Goal: Find specific page/section: Find specific page/section

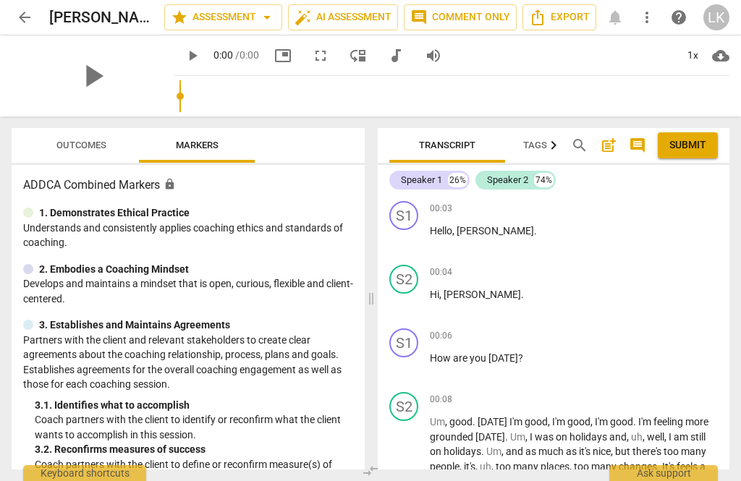
click at [37, 12] on span "arrow_back" at bounding box center [25, 17] width 26 height 17
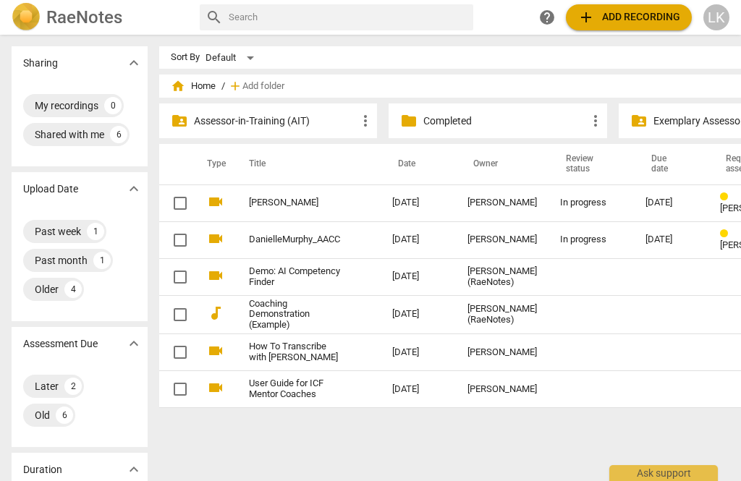
click at [652, 240] on div "[DATE]" at bounding box center [671, 240] width 51 height 11
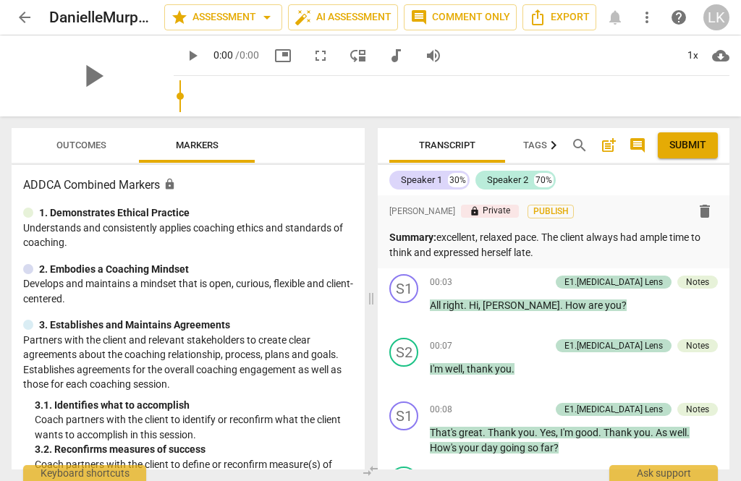
click at [101, 140] on span "Outcomes" at bounding box center [81, 145] width 50 height 11
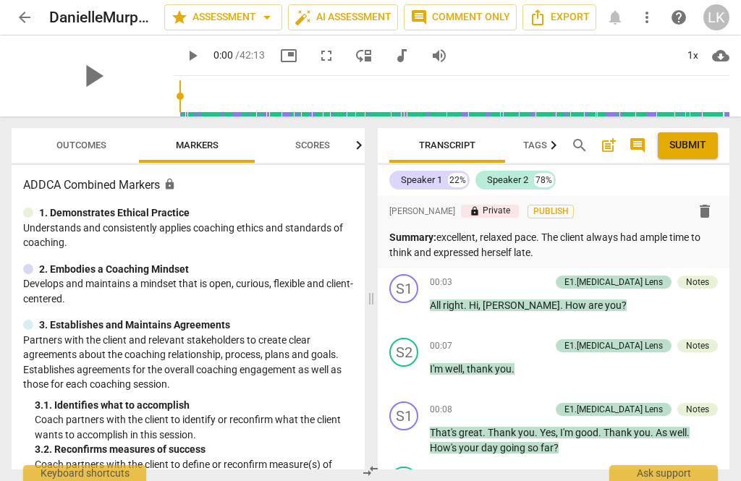
click at [99, 149] on span "Outcomes" at bounding box center [81, 145] width 50 height 11
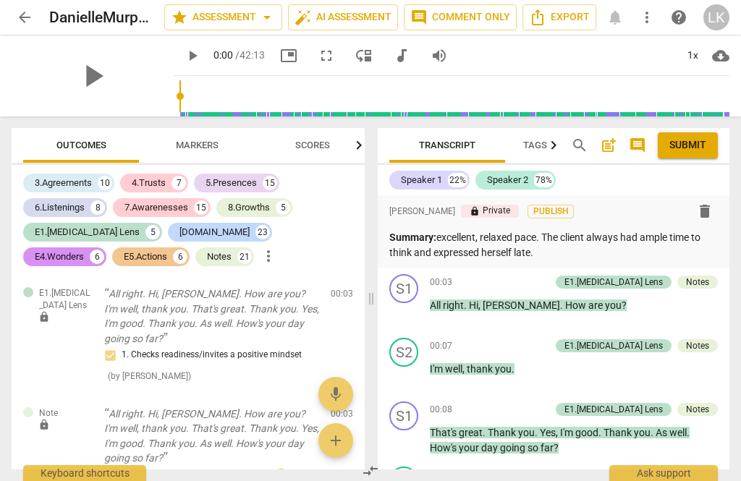
click at [88, 179] on div "3.Agreements" at bounding box center [63, 183] width 57 height 14
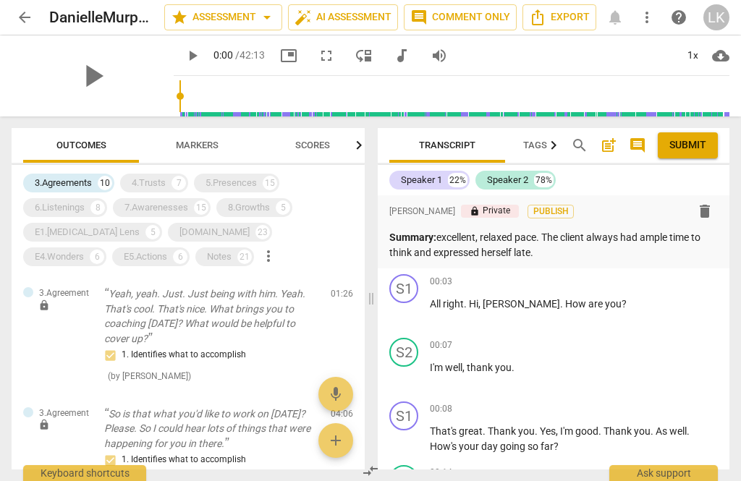
click at [83, 177] on div "3.Agreements" at bounding box center [63, 183] width 57 height 14
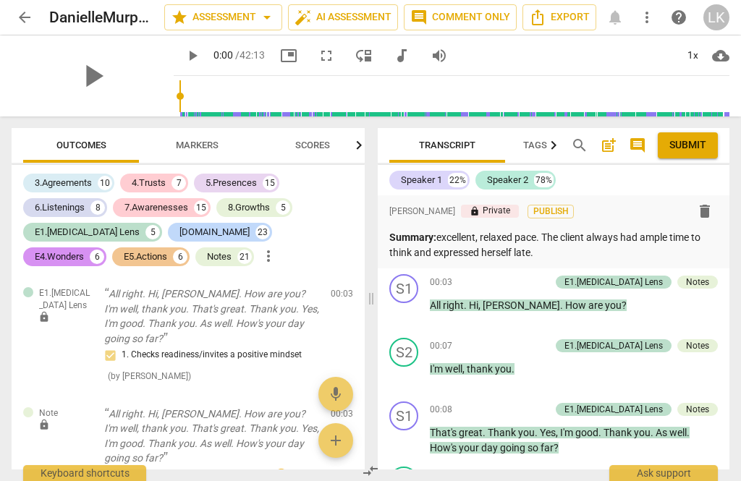
click at [172, 182] on div "4.Trusts 7" at bounding box center [154, 183] width 68 height 19
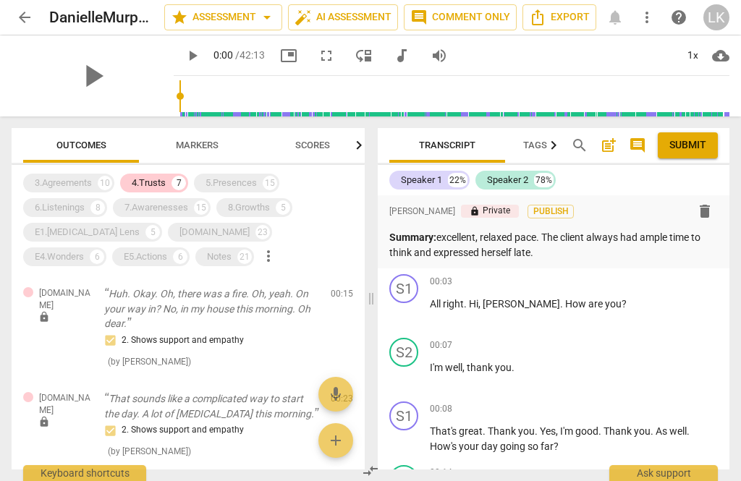
click at [254, 185] on div "5.Presences" at bounding box center [231, 183] width 51 height 14
click at [185, 201] on div "7.Awarenesses" at bounding box center [156, 208] width 64 height 14
click at [275, 203] on div "8.Growths 5" at bounding box center [254, 207] width 76 height 19
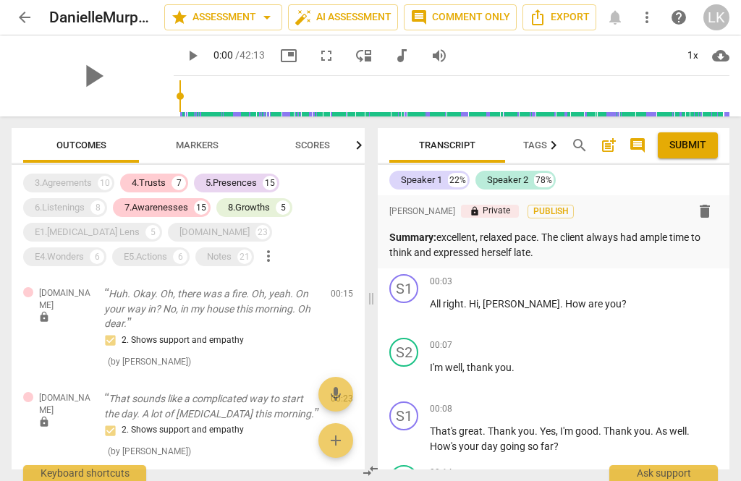
click at [263, 179] on div "5.Presences 15" at bounding box center [236, 183] width 85 height 19
click at [152, 161] on button "Markers" at bounding box center [197, 145] width 116 height 35
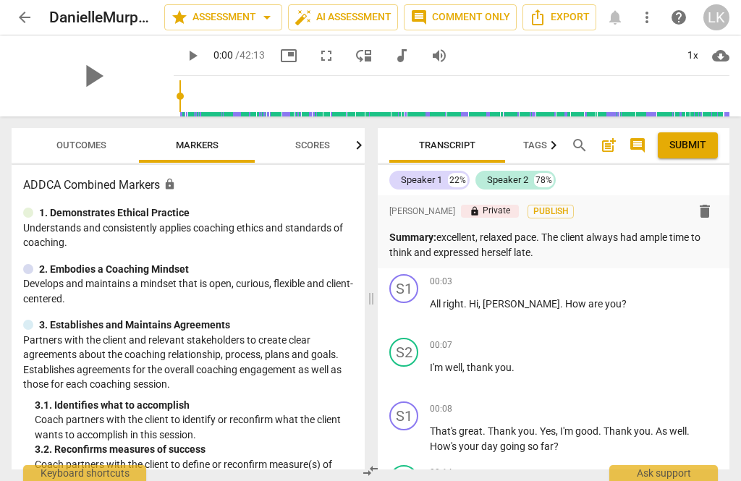
click at [82, 154] on span "Outcomes" at bounding box center [81, 146] width 85 height 20
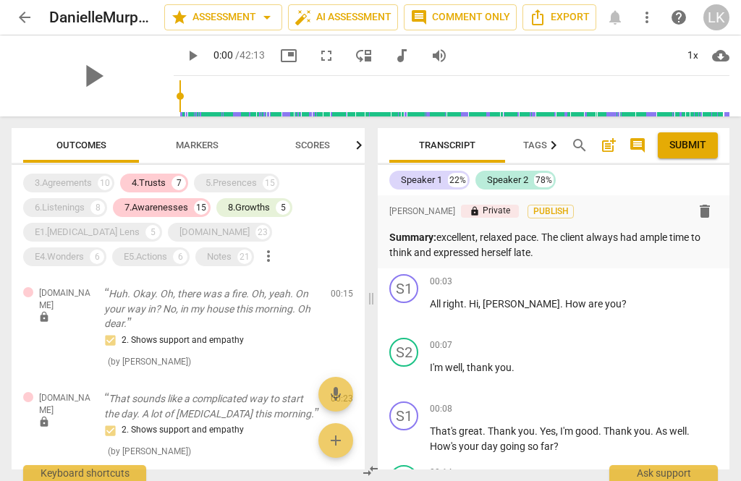
click at [159, 185] on div "4.Trusts" at bounding box center [149, 183] width 34 height 14
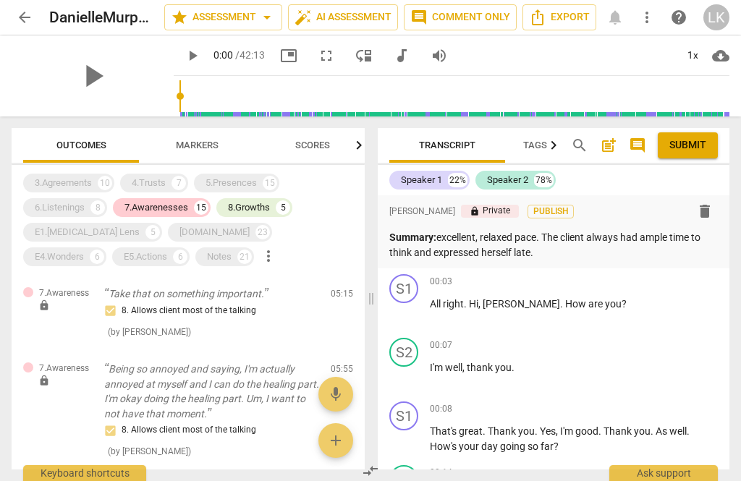
click at [172, 203] on div "7.Awarenesses" at bounding box center [156, 208] width 64 height 14
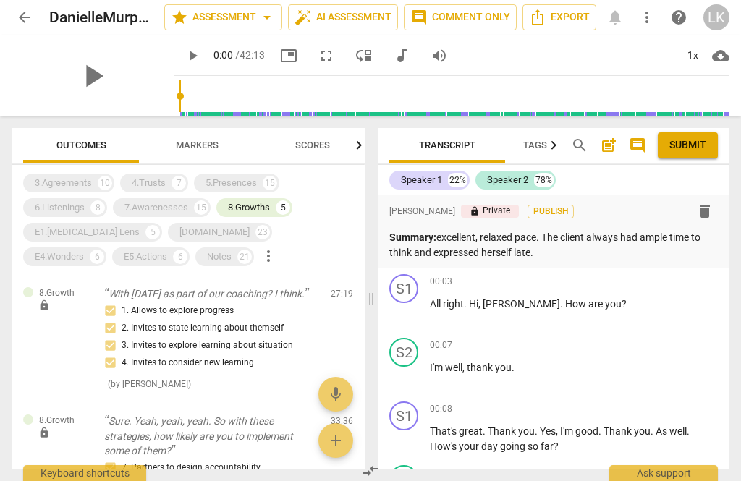
click at [169, 184] on div "4.Trusts 7" at bounding box center [154, 183] width 68 height 19
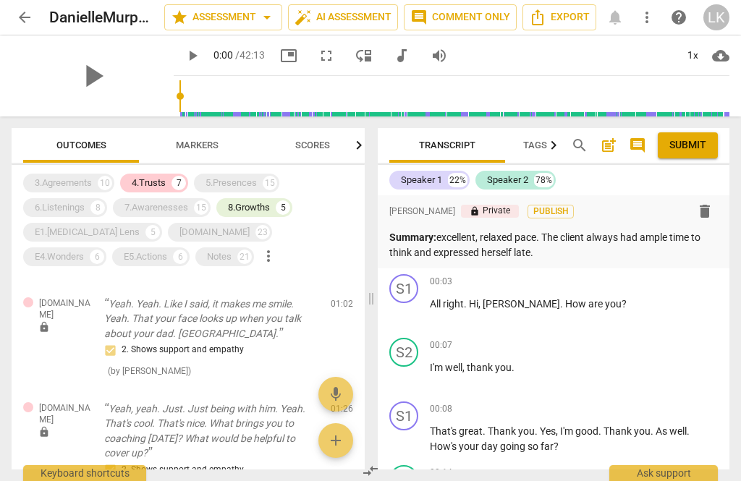
scroll to position [185, 0]
